Goal: Navigation & Orientation: Find specific page/section

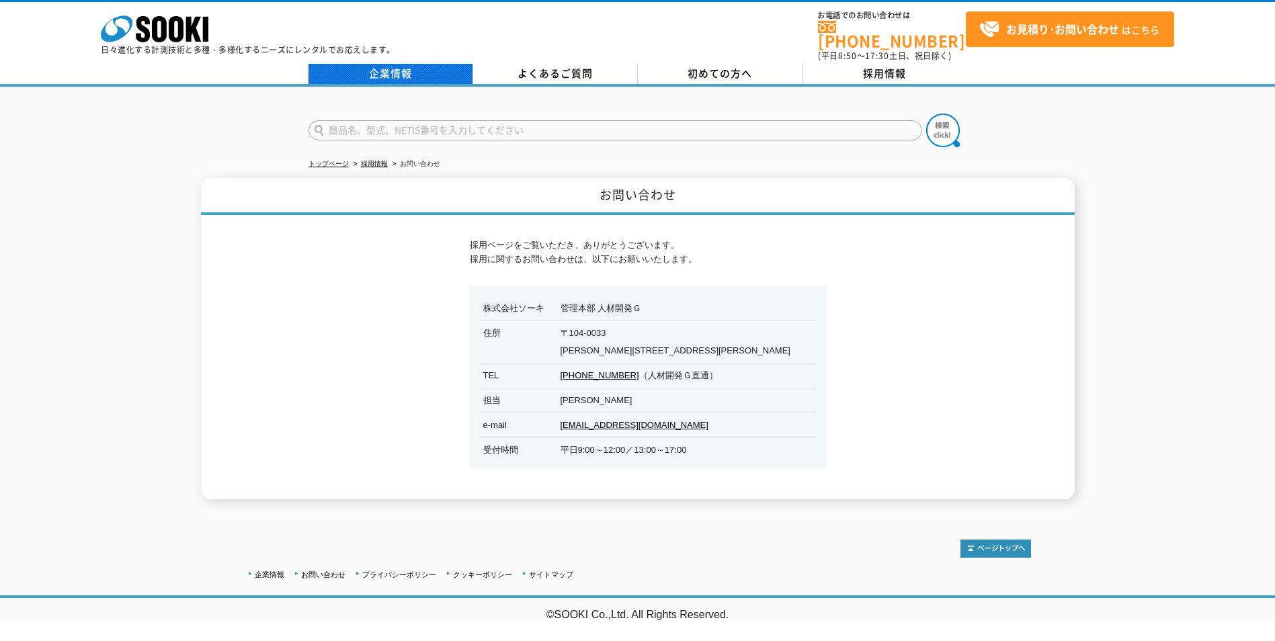
click at [397, 69] on link "企業情報" at bounding box center [391, 74] width 165 height 20
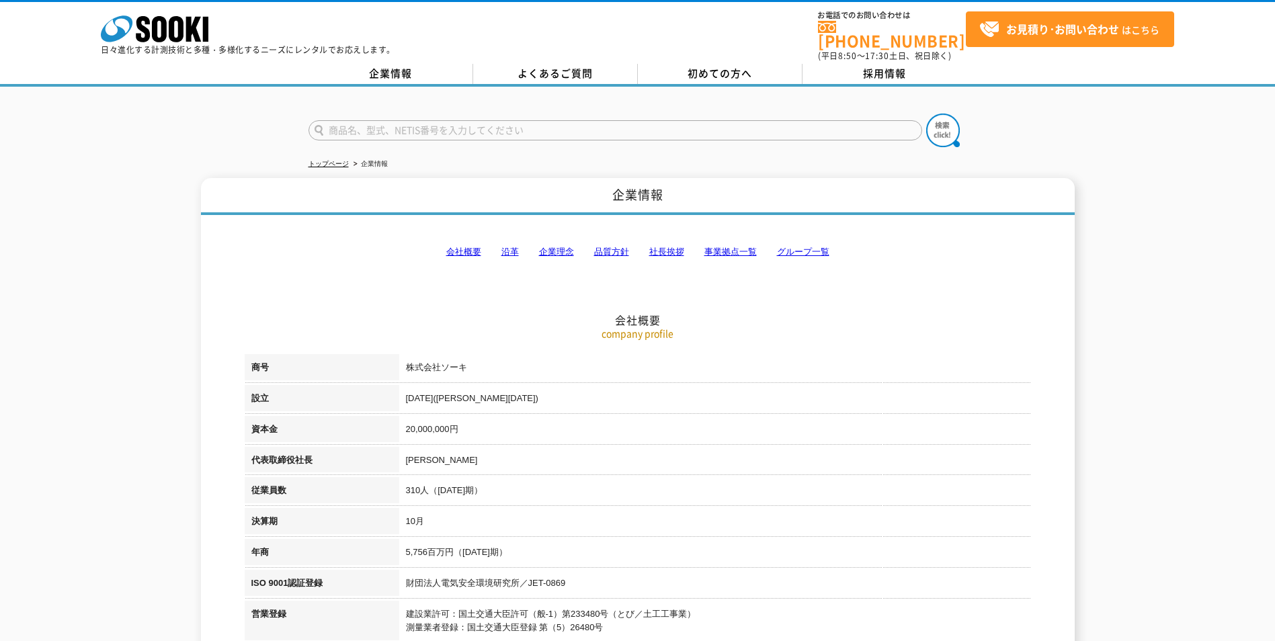
click at [716, 247] on link "事業拠点一覧" at bounding box center [731, 252] width 52 height 10
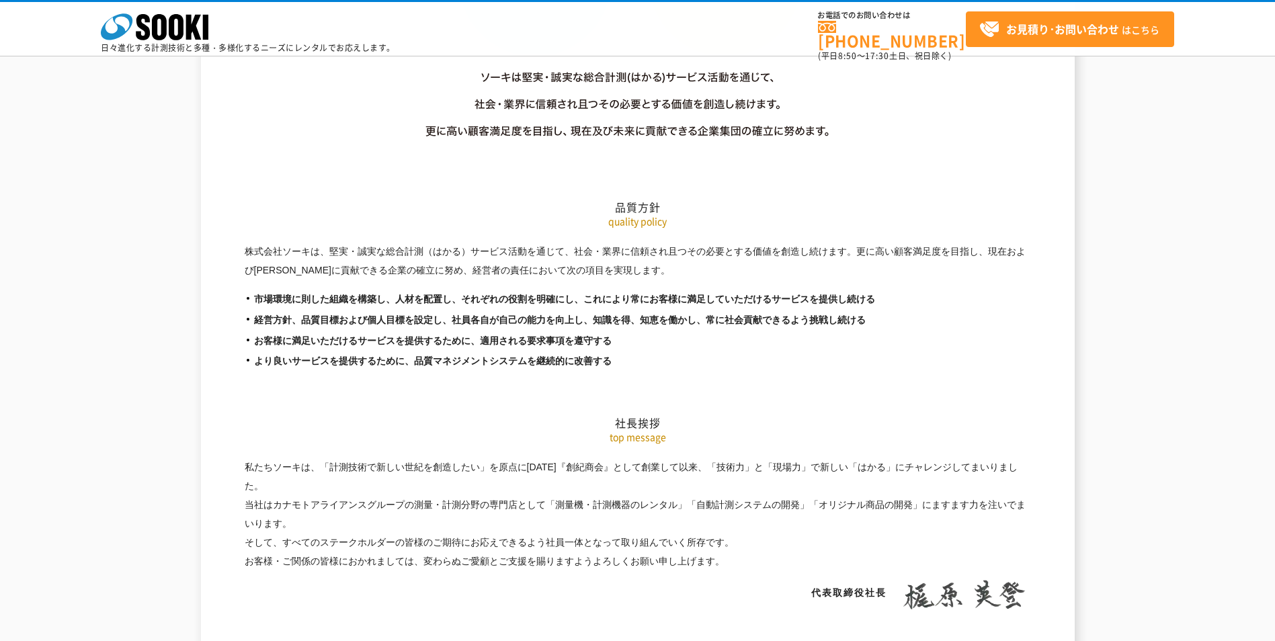
scroll to position [2700, 0]
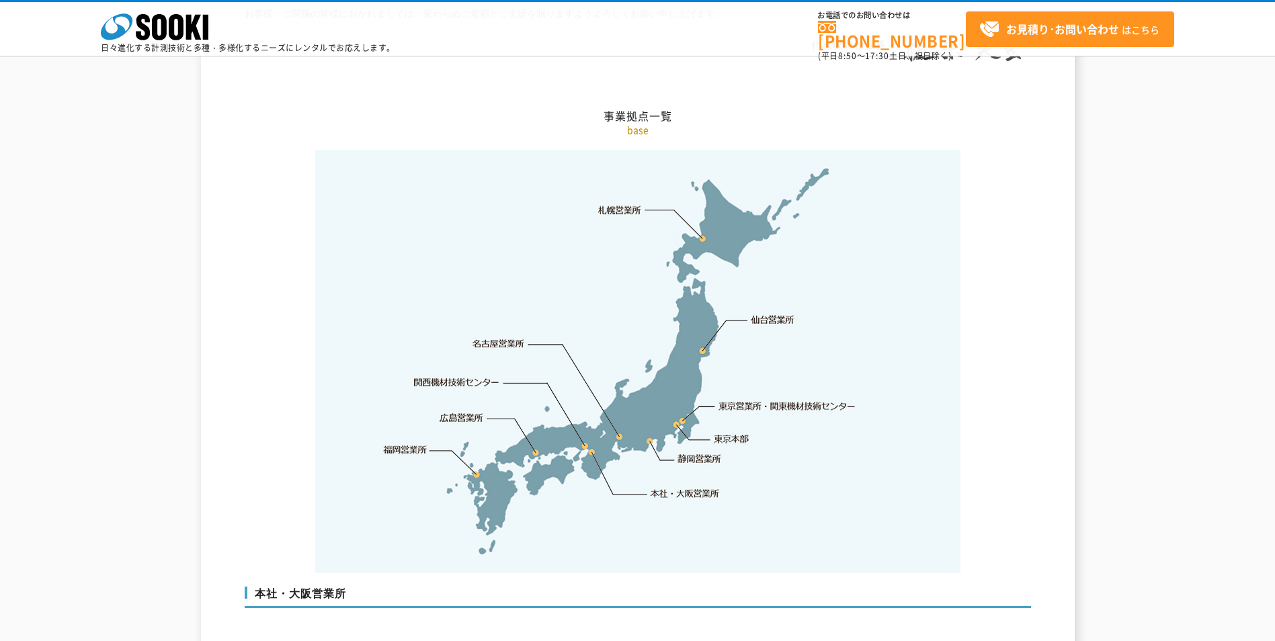
click at [591, 424] on img at bounding box center [637, 362] width 645 height 424
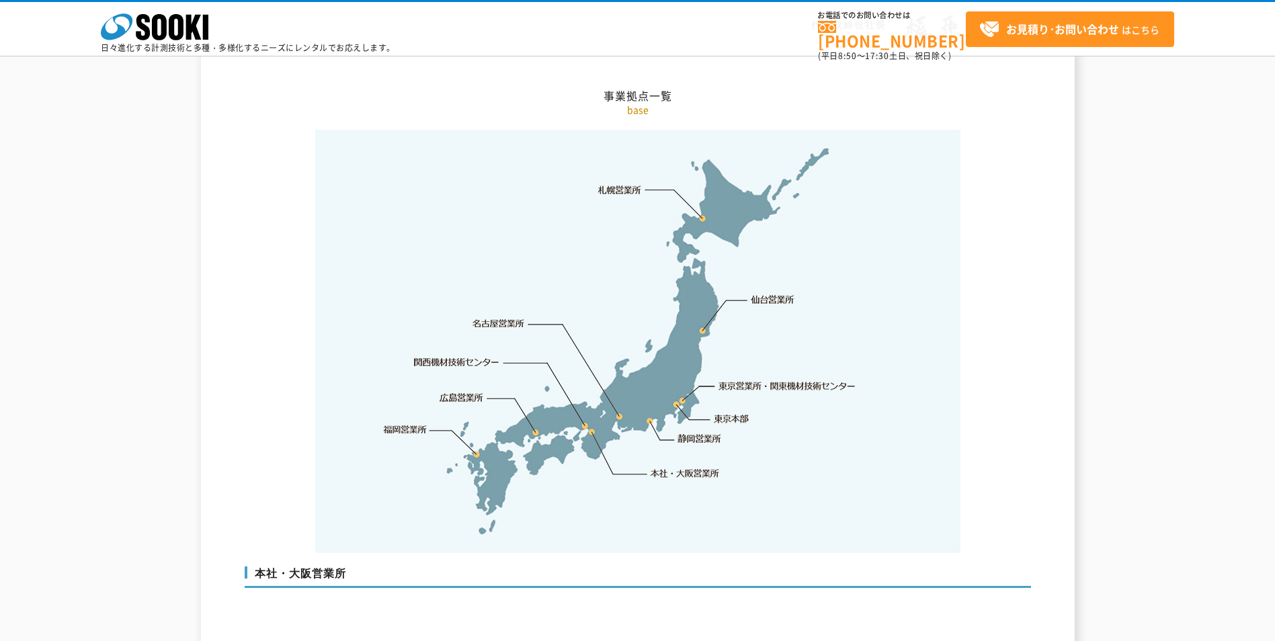
scroll to position [3036, 0]
